Goal: Transaction & Acquisition: Book appointment/travel/reservation

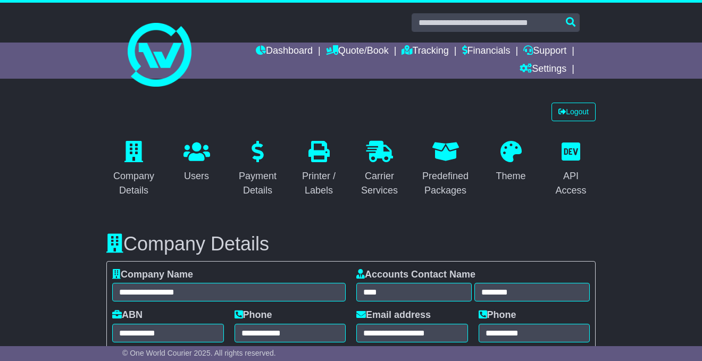
select select "**********"
select select "**"
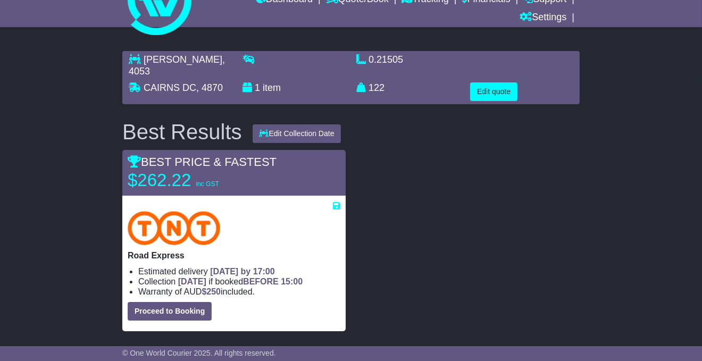
scroll to position [53, 0]
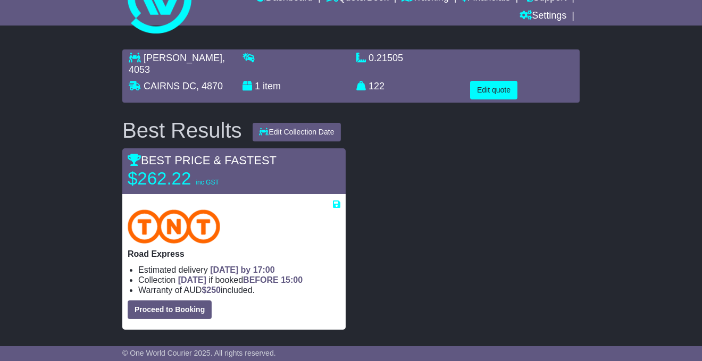
click at [159, 119] on div "Best Results" at bounding box center [182, 130] width 130 height 23
click at [161, 119] on div "Best Results" at bounding box center [182, 130] width 130 height 23
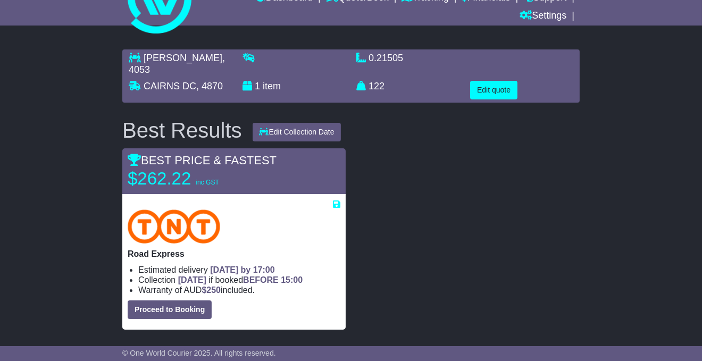
click at [150, 119] on div "Best Results" at bounding box center [182, 130] width 130 height 23
drag, startPoint x: 141, startPoint y: 120, endPoint x: 125, endPoint y: 119, distance: 16.5
click at [141, 120] on div "Best Results" at bounding box center [182, 130] width 130 height 23
click at [123, 119] on div "Best Results" at bounding box center [182, 130] width 130 height 23
click at [128, 120] on div "Best Results" at bounding box center [182, 130] width 130 height 23
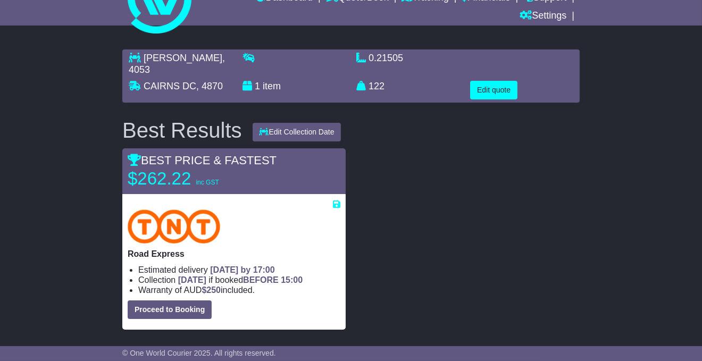
click at [129, 120] on div "Best Results" at bounding box center [182, 130] width 130 height 23
click at [130, 120] on div "Best Results" at bounding box center [182, 130] width 130 height 23
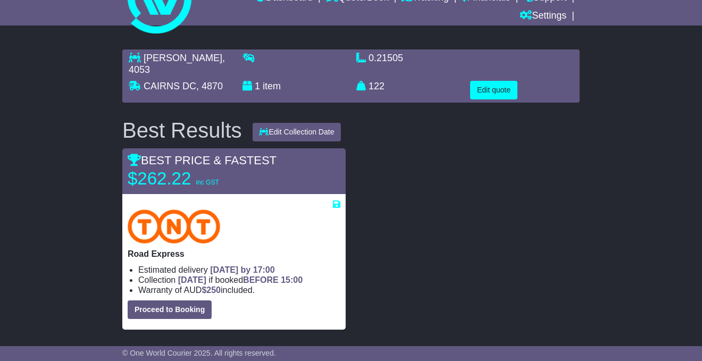
click at [130, 120] on div "Best Results" at bounding box center [182, 130] width 130 height 23
click at [180, 121] on div "Best Results" at bounding box center [182, 130] width 130 height 23
click at [226, 124] on div "Best Results" at bounding box center [182, 130] width 130 height 23
drag, startPoint x: 243, startPoint y: 121, endPoint x: 124, endPoint y: 125, distance: 119.2
click at [124, 127] on div "Best Results" at bounding box center [182, 130] width 130 height 23
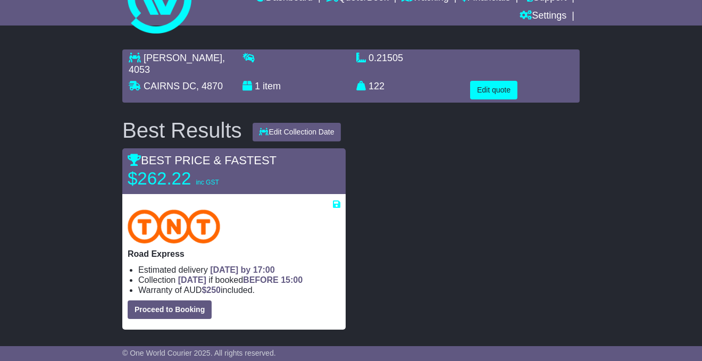
click at [124, 125] on div "Best Results" at bounding box center [182, 130] width 130 height 23
click at [127, 121] on div "Best Results" at bounding box center [182, 130] width 130 height 23
click at [128, 121] on div "Best Results" at bounding box center [182, 130] width 130 height 23
click at [123, 119] on div "Best Results" at bounding box center [182, 130] width 130 height 23
click at [131, 119] on div "Best Results" at bounding box center [182, 130] width 130 height 23
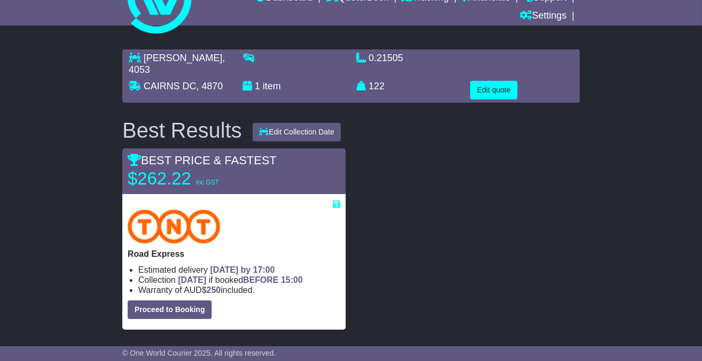
drag, startPoint x: 127, startPoint y: 115, endPoint x: 240, endPoint y: 117, distance: 113.8
click at [240, 119] on div "Best Results" at bounding box center [182, 130] width 130 height 23
click at [232, 119] on div "Best Results" at bounding box center [182, 130] width 130 height 23
drag, startPoint x: 242, startPoint y: 116, endPoint x: 125, endPoint y: 116, distance: 116.9
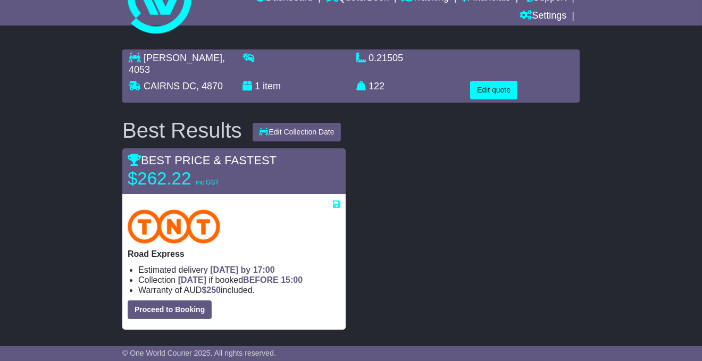
click at [125, 119] on div "Best Results" at bounding box center [182, 130] width 130 height 23
